Goal: Task Accomplishment & Management: Manage account settings

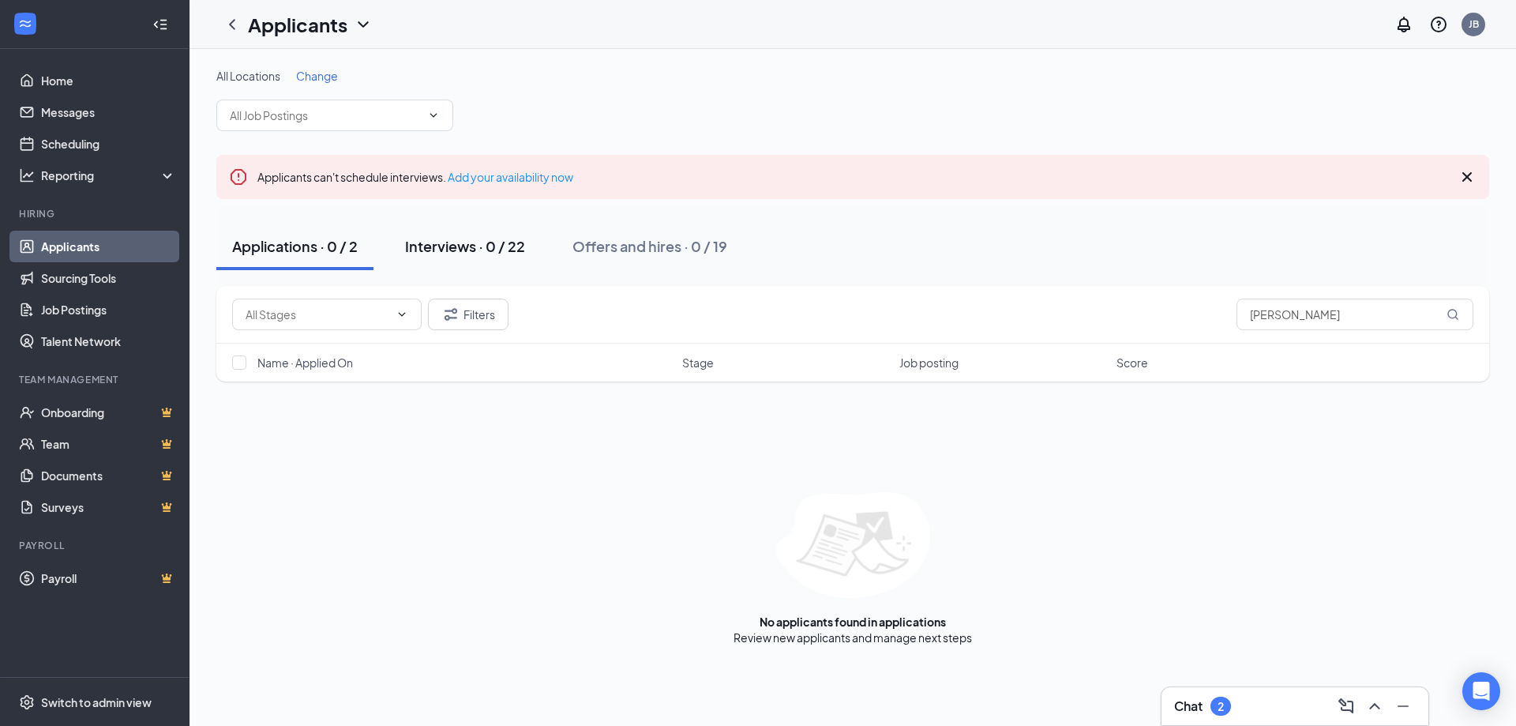
click at [460, 243] on div "Interviews · 0 / 22" at bounding box center [465, 246] width 120 height 20
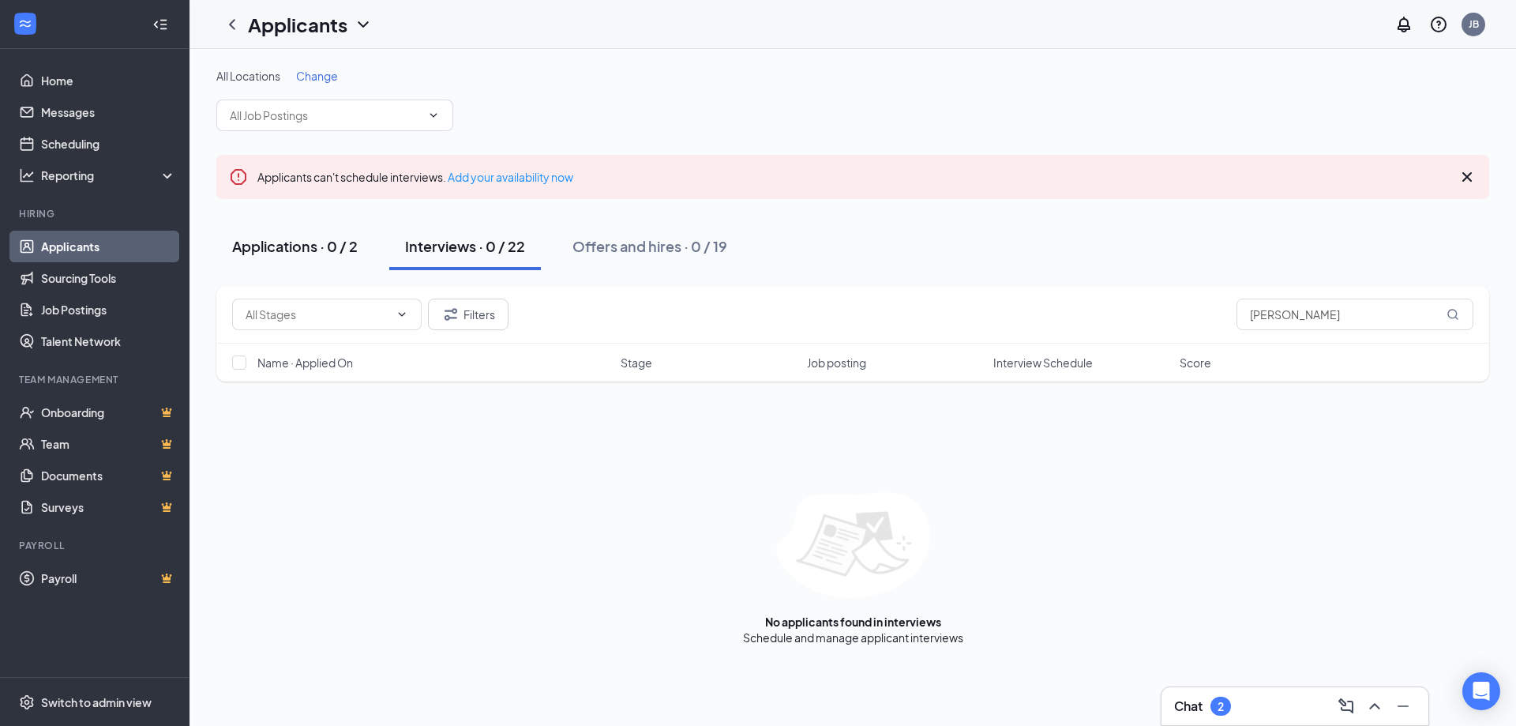
click at [316, 242] on div "Applications · 0 / 2" at bounding box center [295, 246] width 126 height 20
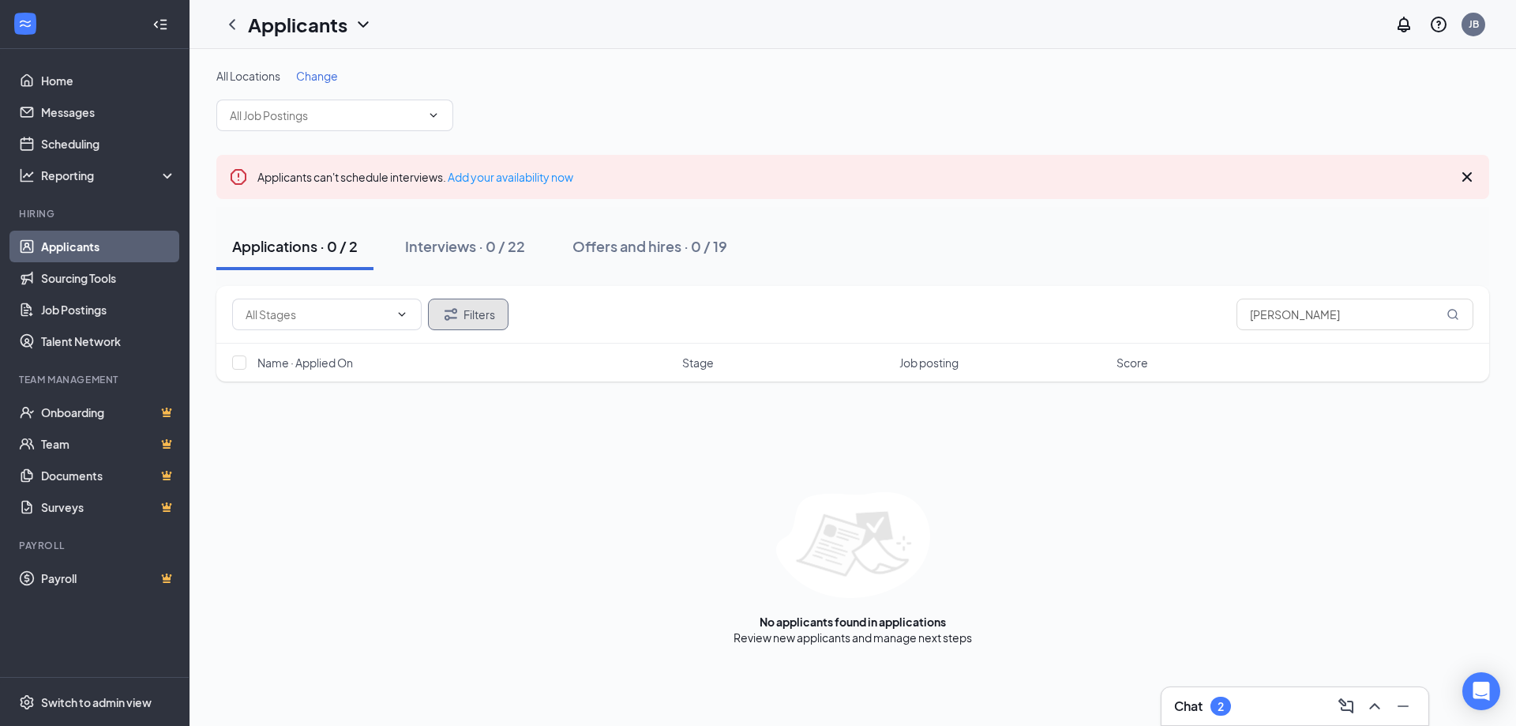
click at [464, 311] on button "Filters" at bounding box center [468, 315] width 81 height 32
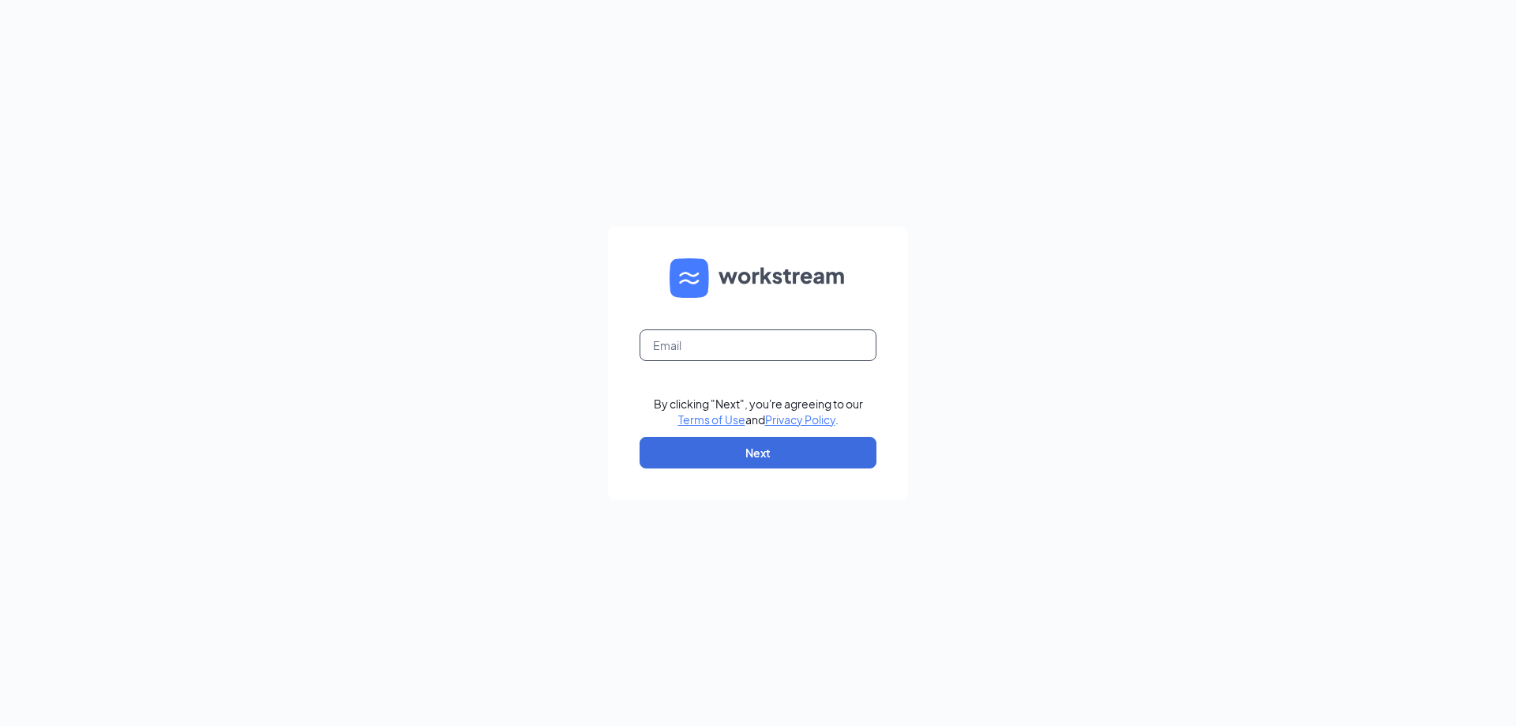
type input "jennifer@promisecareinc.com"
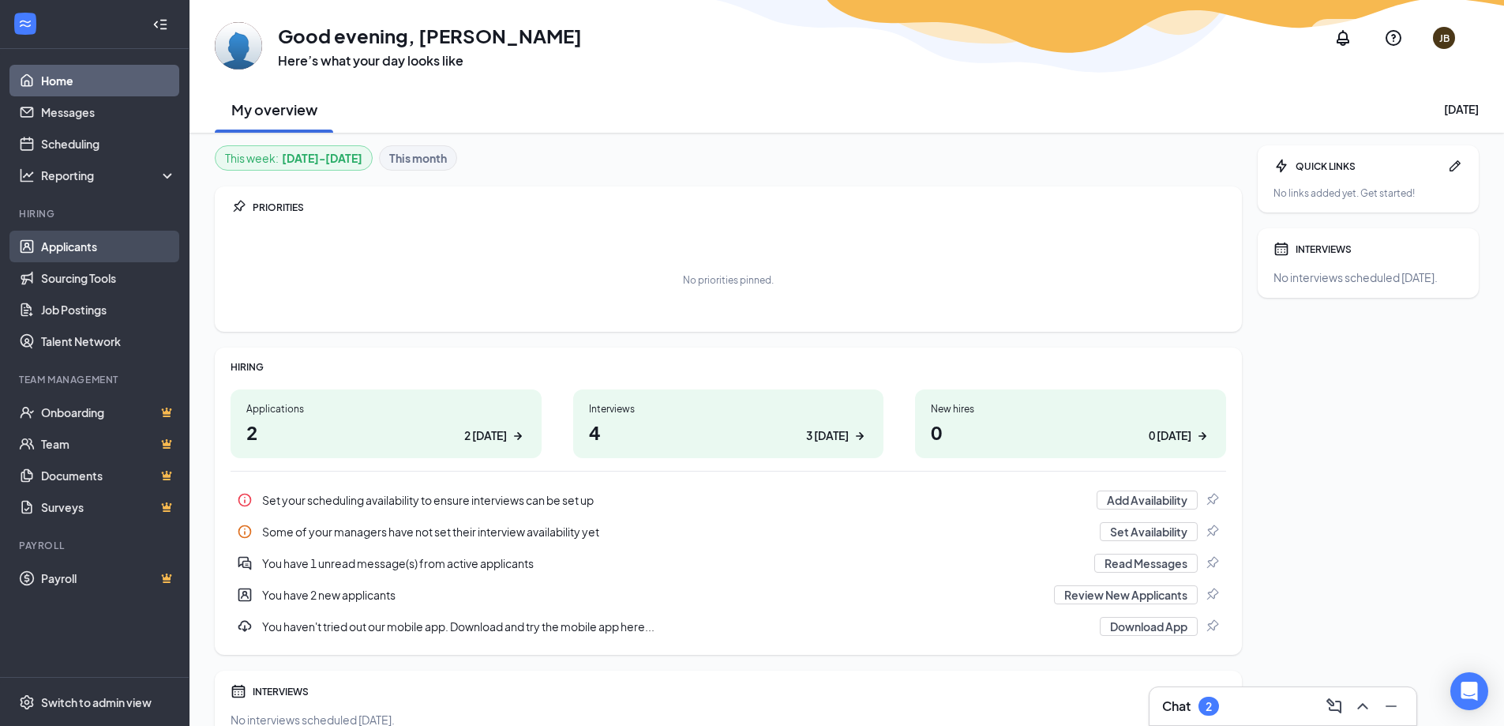
click at [70, 248] on link "Applicants" at bounding box center [108, 247] width 135 height 32
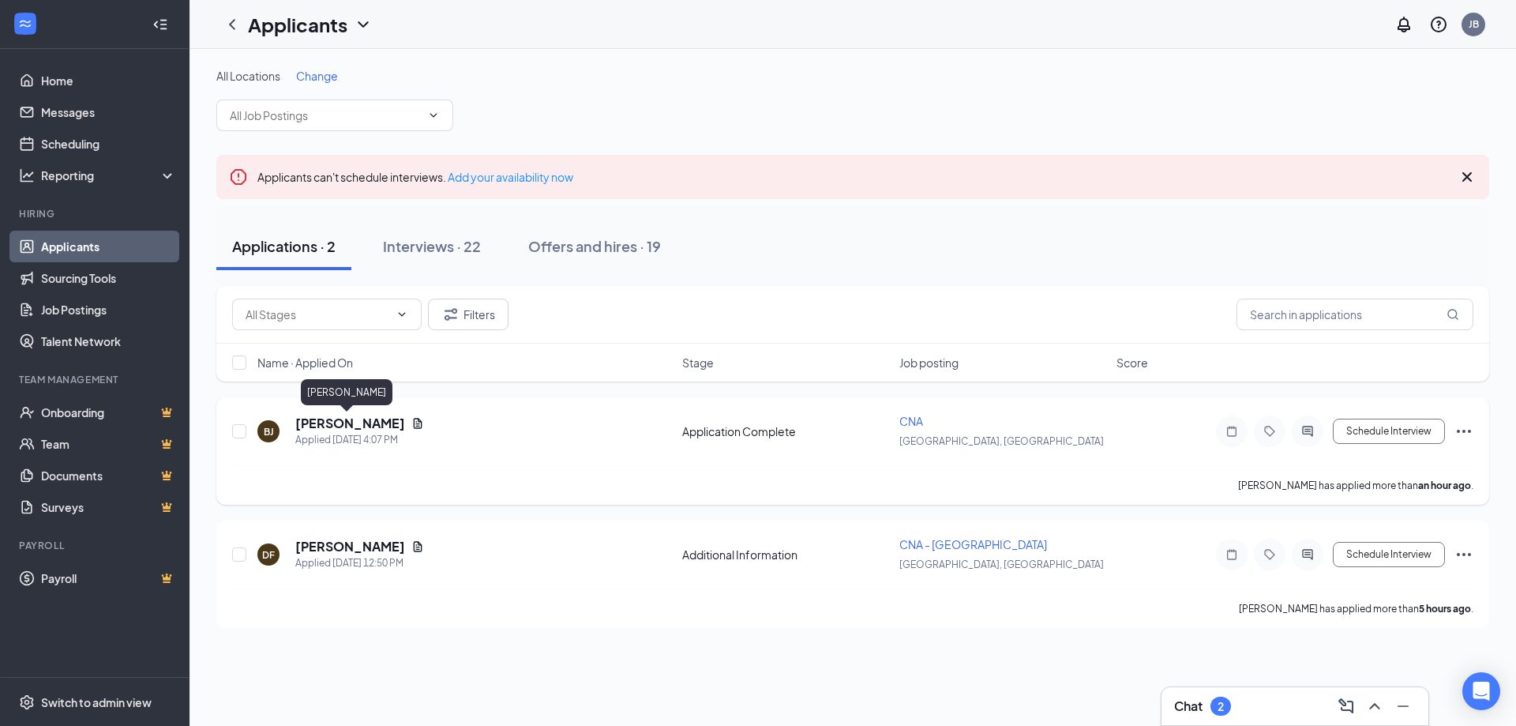
click at [346, 426] on h5 "[PERSON_NAME]" at bounding box center [350, 423] width 110 height 17
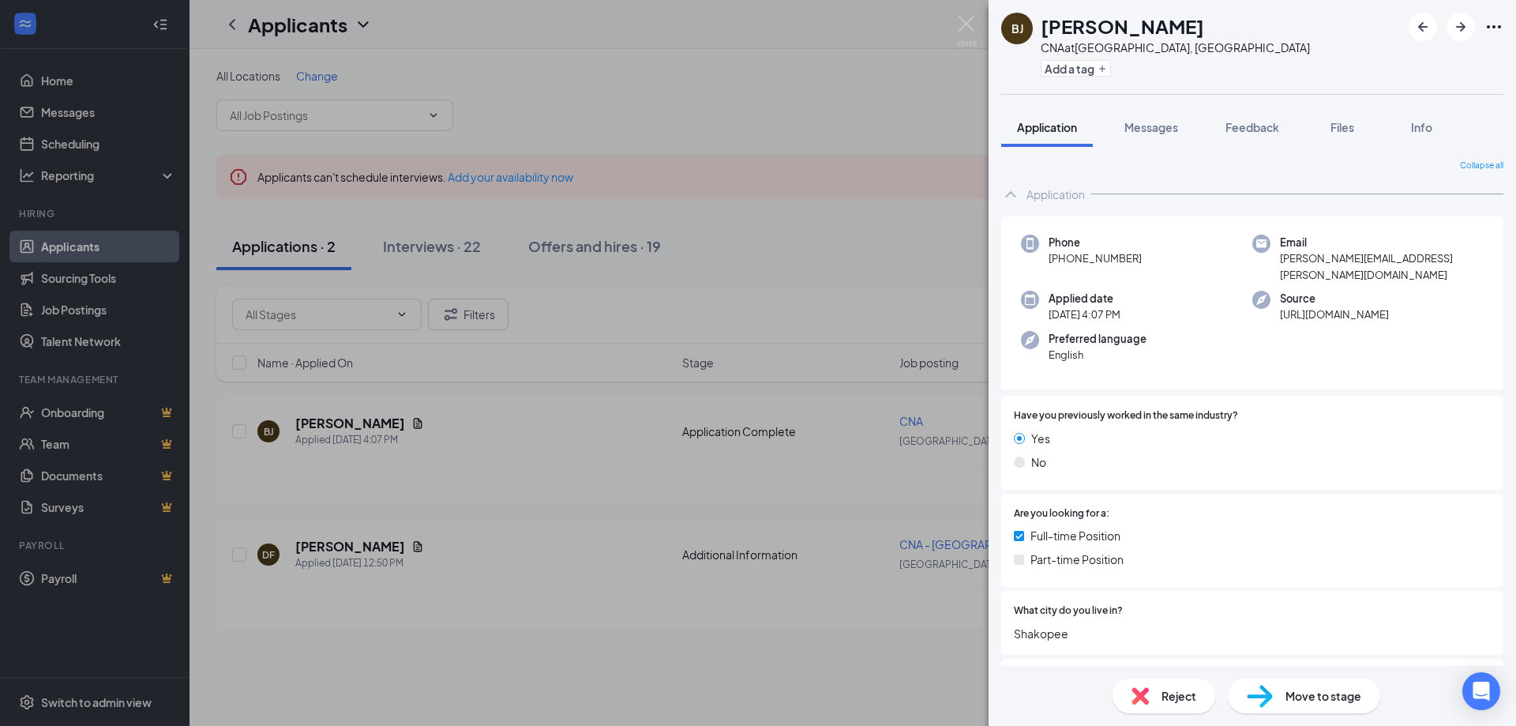
click at [1343, 700] on span "Move to stage" at bounding box center [1324, 695] width 76 height 17
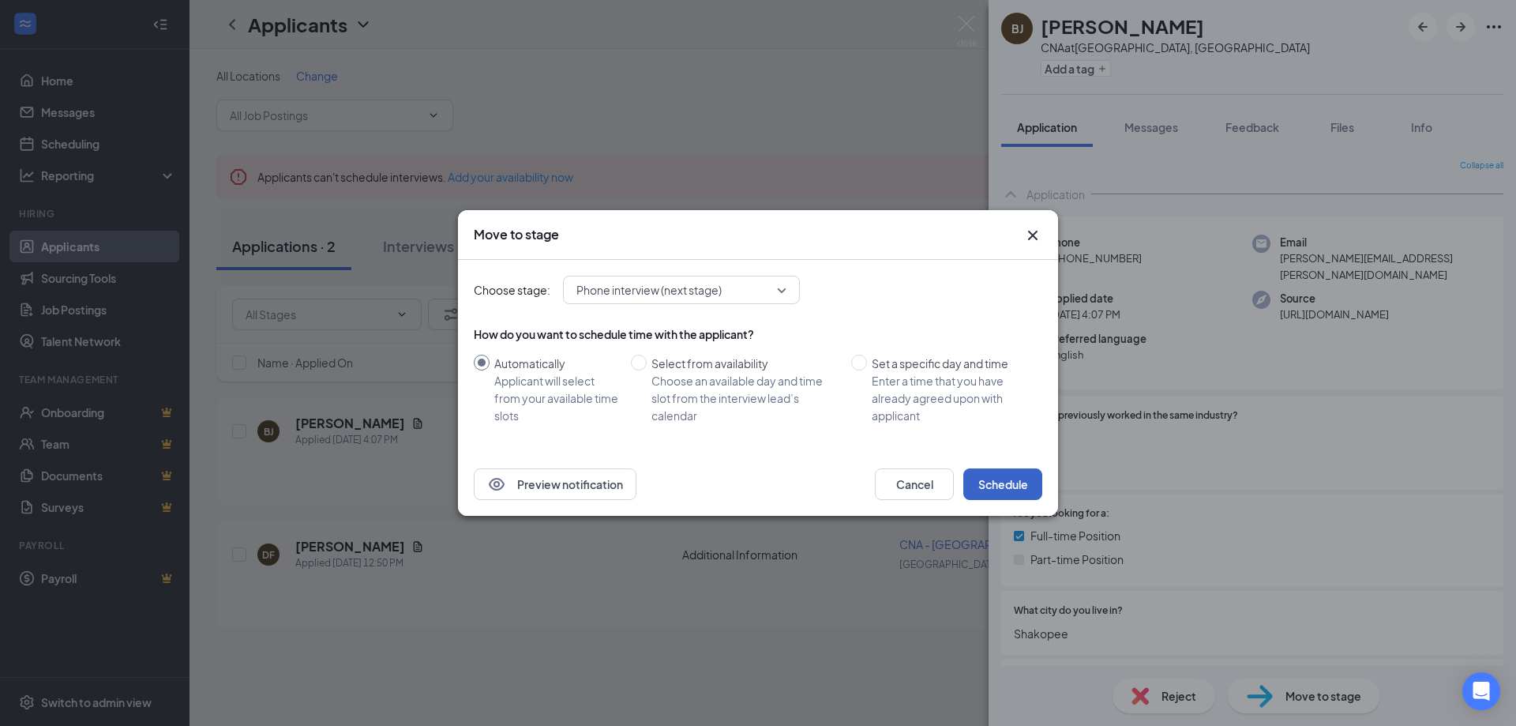
click at [999, 485] on button "Schedule" at bounding box center [1003, 484] width 79 height 32
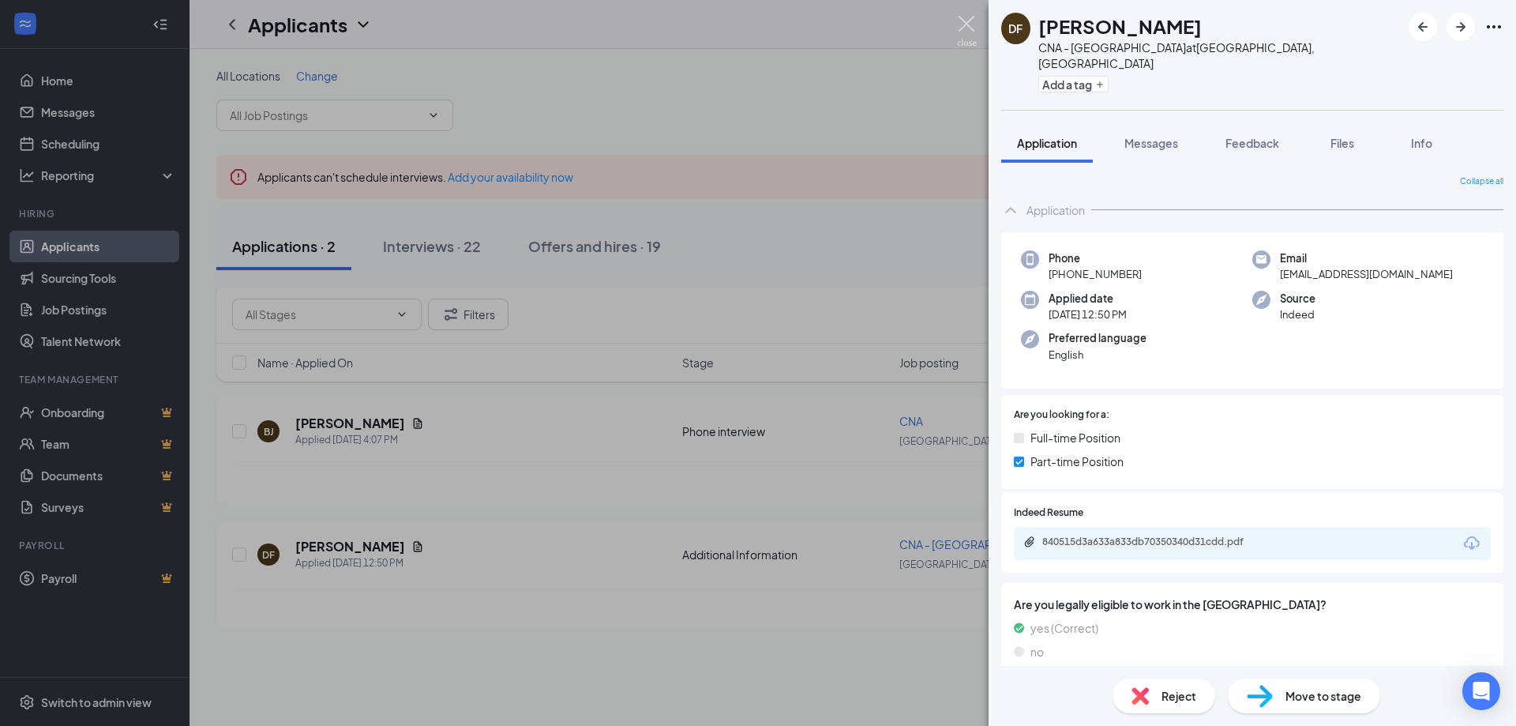
click at [965, 23] on img at bounding box center [967, 31] width 20 height 31
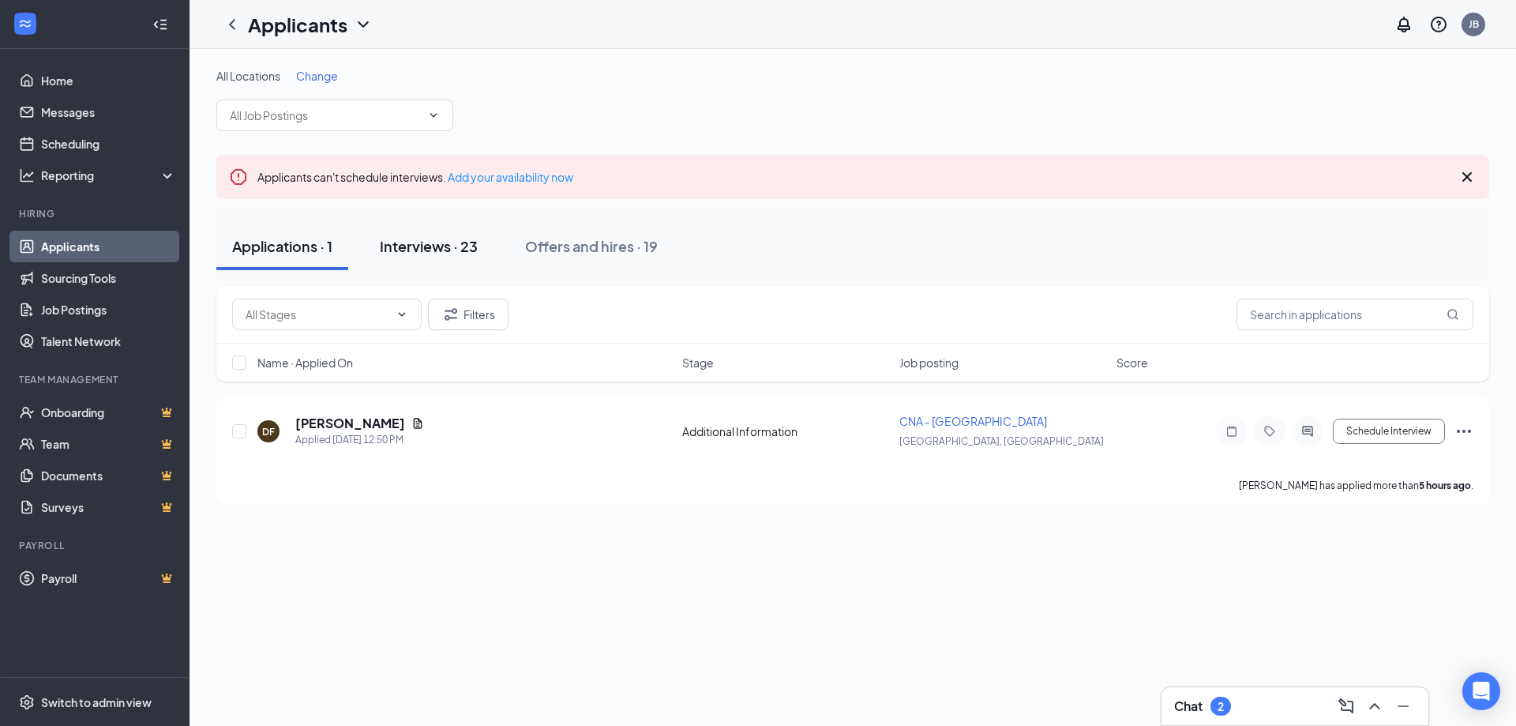
click at [425, 239] on div "Interviews · 23" at bounding box center [429, 246] width 98 height 20
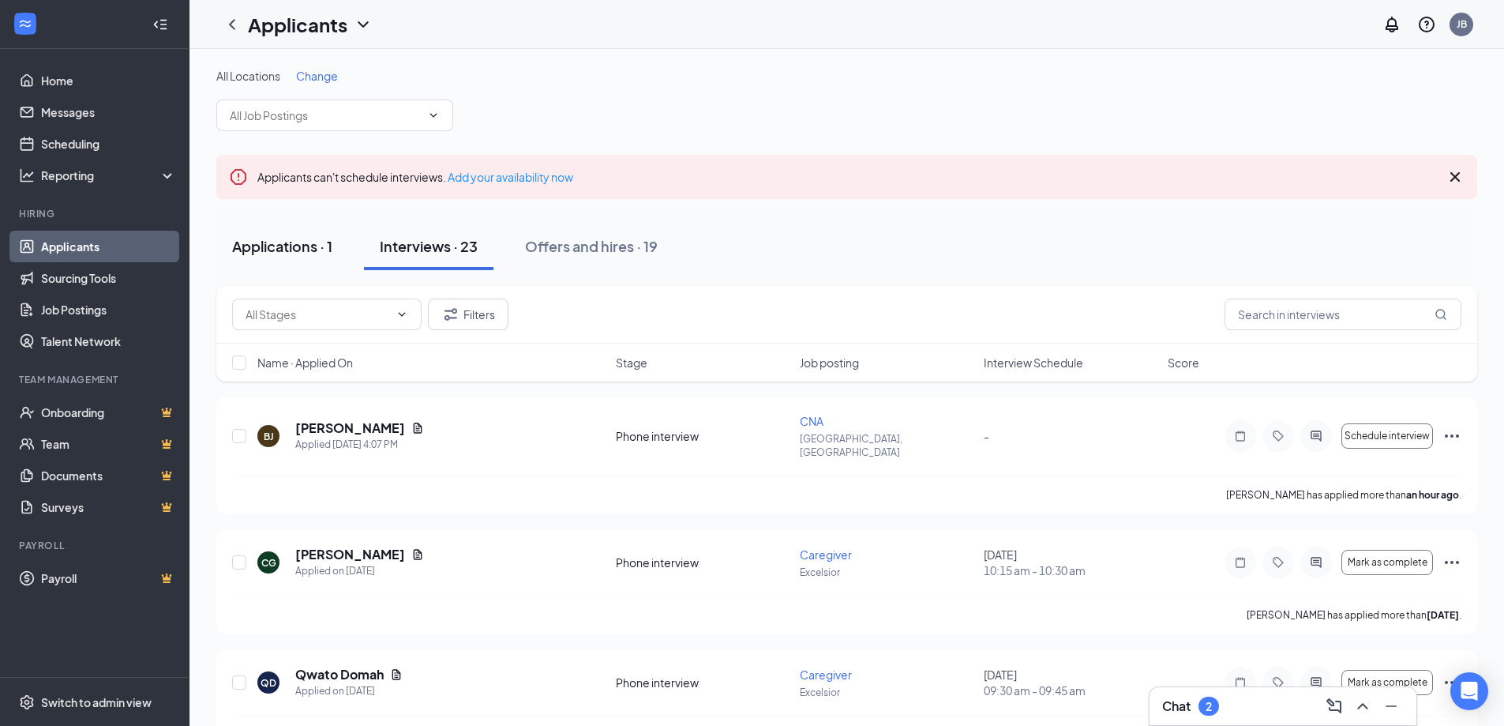
click at [270, 249] on div "Applications · 1" at bounding box center [282, 246] width 100 height 20
